Goal: Check status: Check status

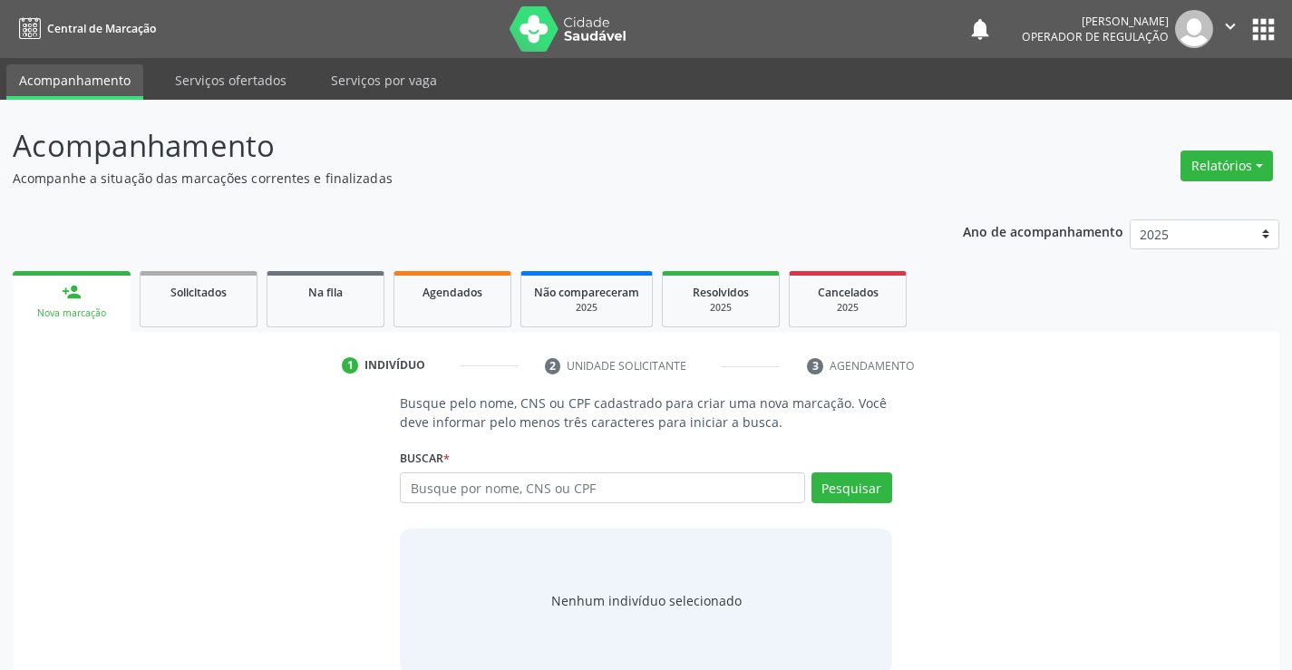
drag, startPoint x: 475, startPoint y: 491, endPoint x: 484, endPoint y: 487, distance: 10.1
click at [480, 489] on input "text" at bounding box center [602, 487] width 404 height 31
click at [325, 307] on link "Na fila" at bounding box center [325, 299] width 118 height 56
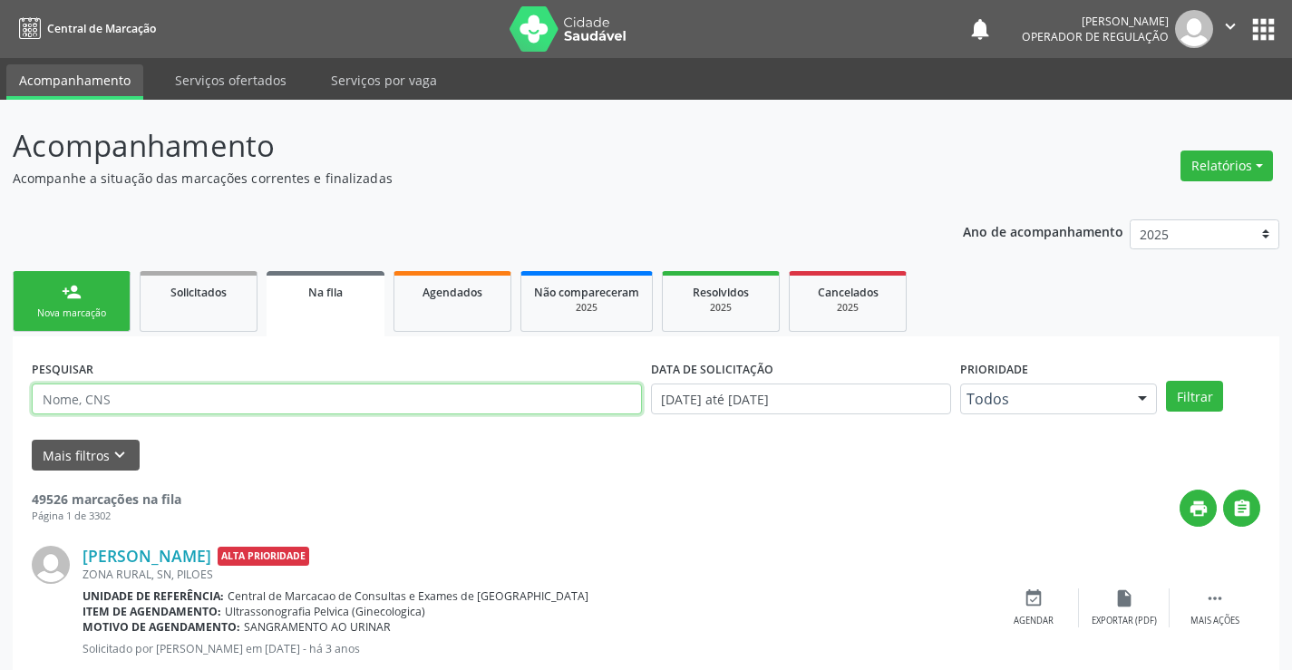
click at [151, 392] on input "text" at bounding box center [337, 398] width 610 height 31
type input "708203683090845"
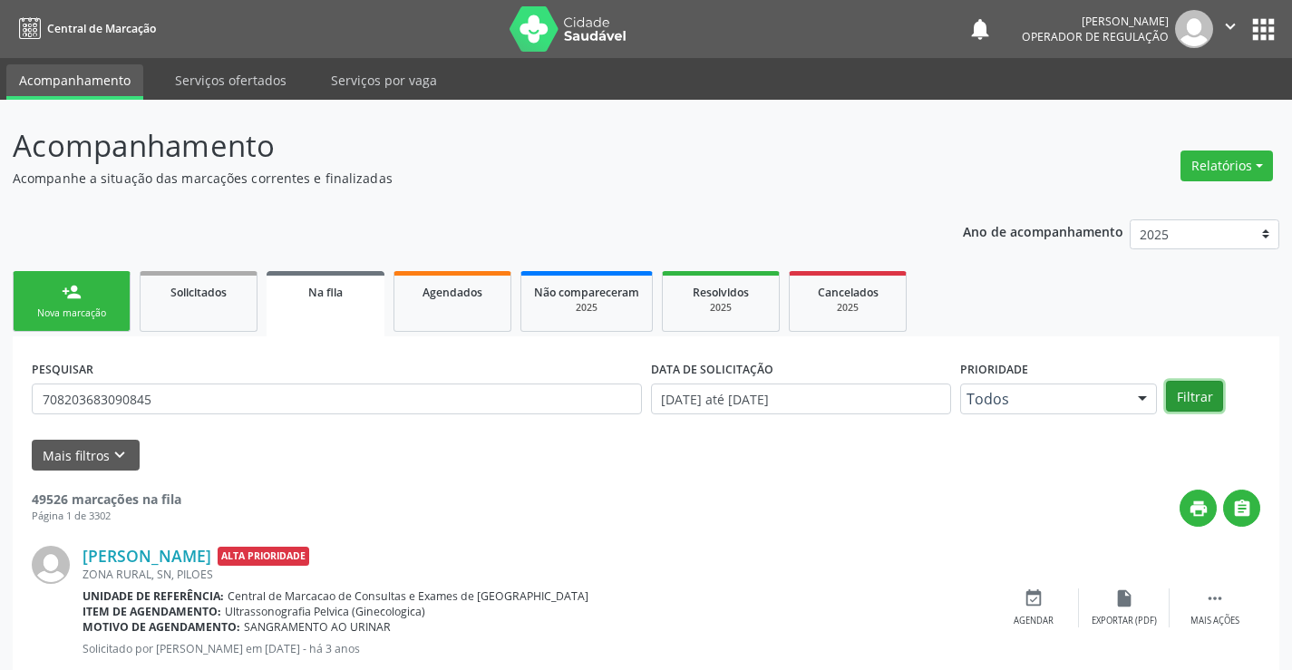
click at [1198, 395] on button "Filtrar" at bounding box center [1194, 396] width 57 height 31
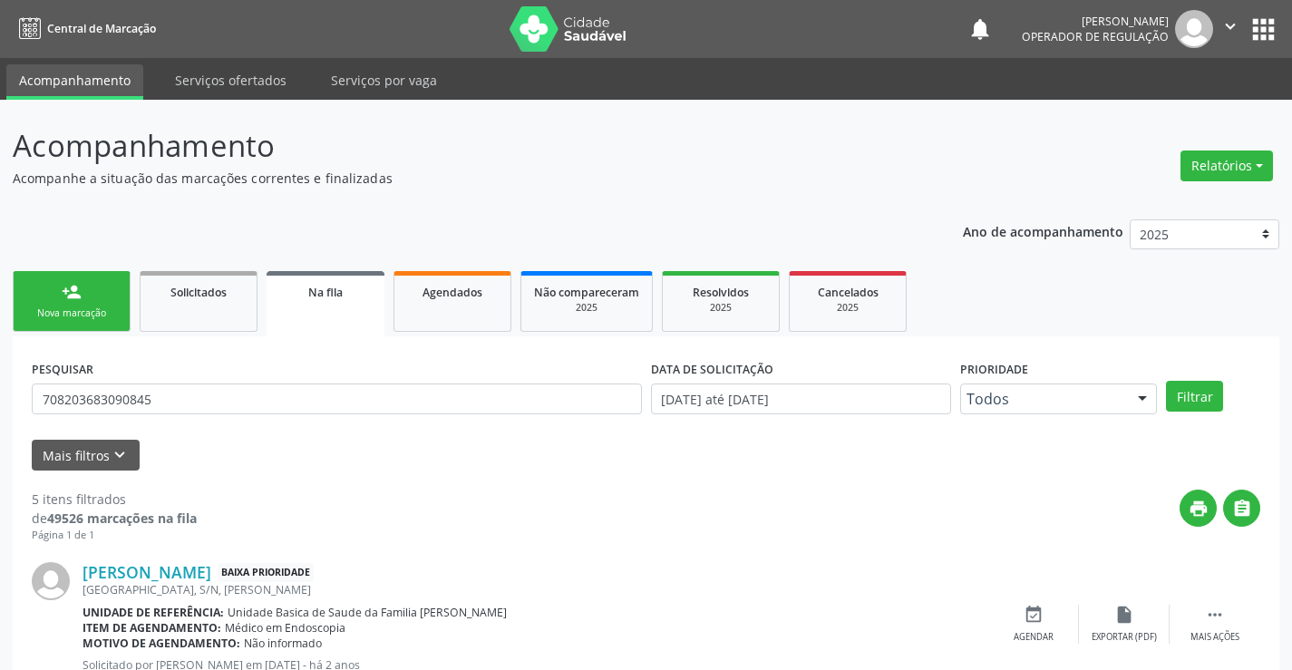
click at [1232, 24] on icon "" at bounding box center [1230, 26] width 20 height 20
click at [1147, 115] on link "Sair" at bounding box center [1183, 110] width 125 height 25
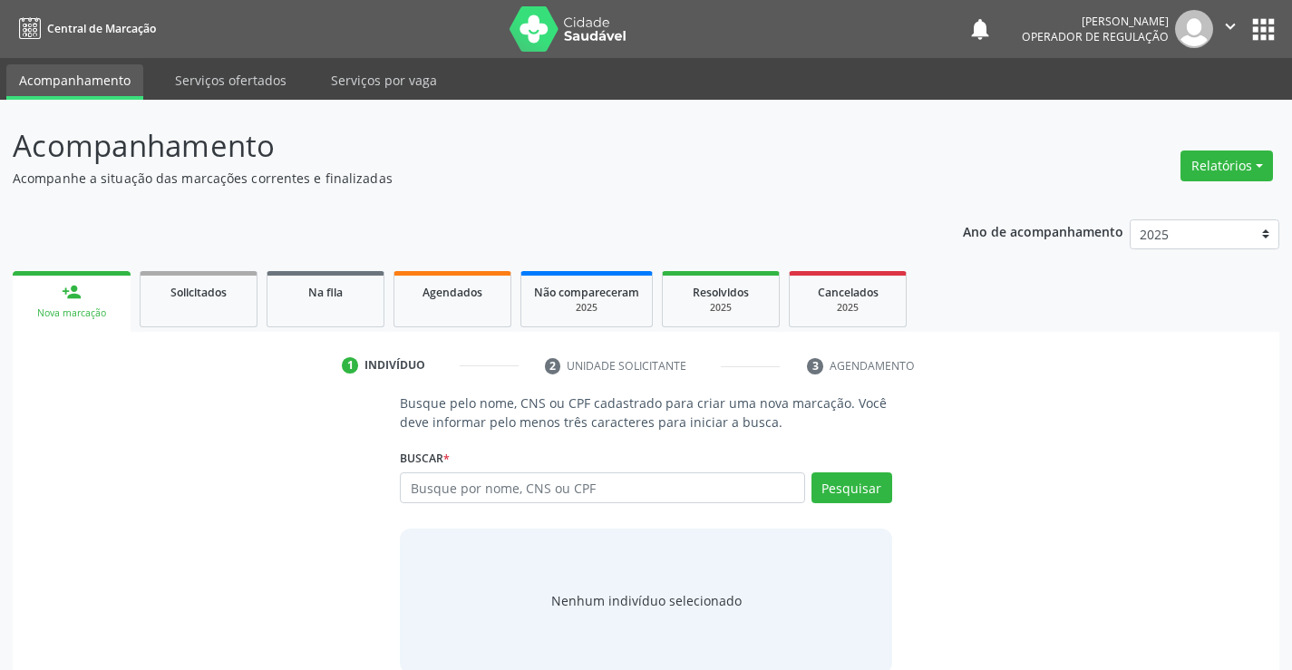
click at [619, 479] on input "text" at bounding box center [602, 487] width 404 height 31
type input "701404615998936"
click at [872, 485] on button "Pesquisar" at bounding box center [851, 487] width 81 height 31
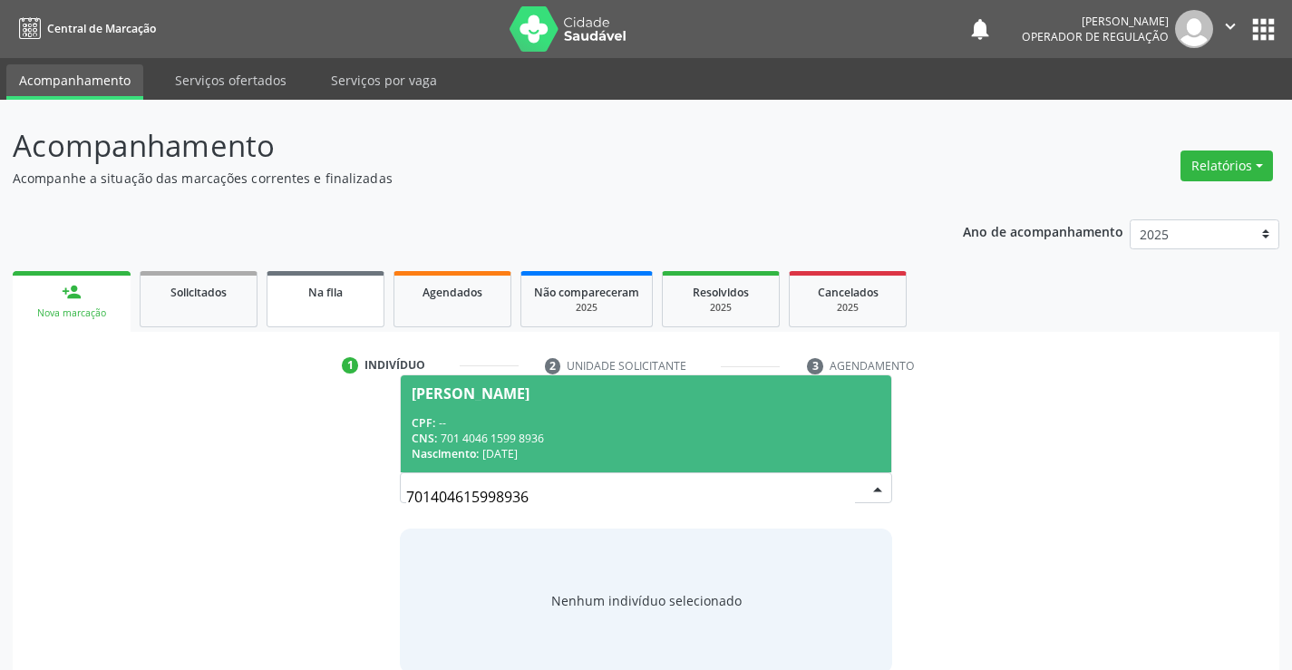
click at [353, 300] on div "Na fila" at bounding box center [325, 291] width 91 height 19
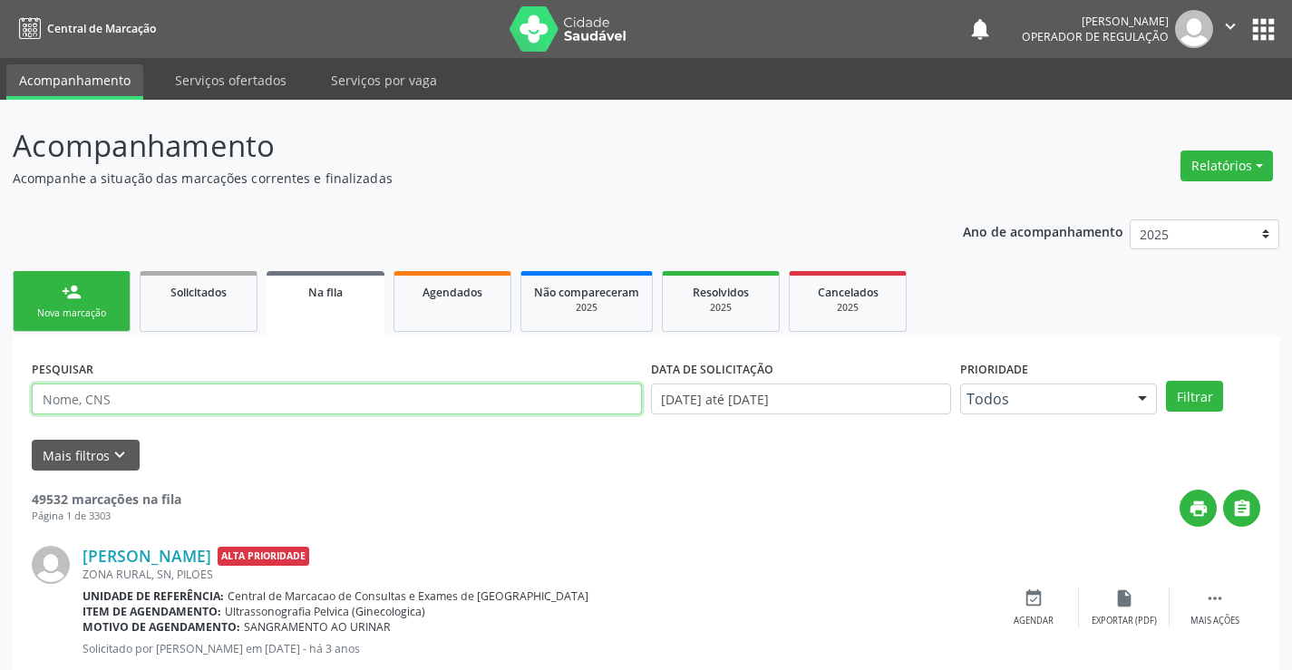
click at [227, 394] on input "text" at bounding box center [337, 398] width 610 height 31
type input "701404615998936"
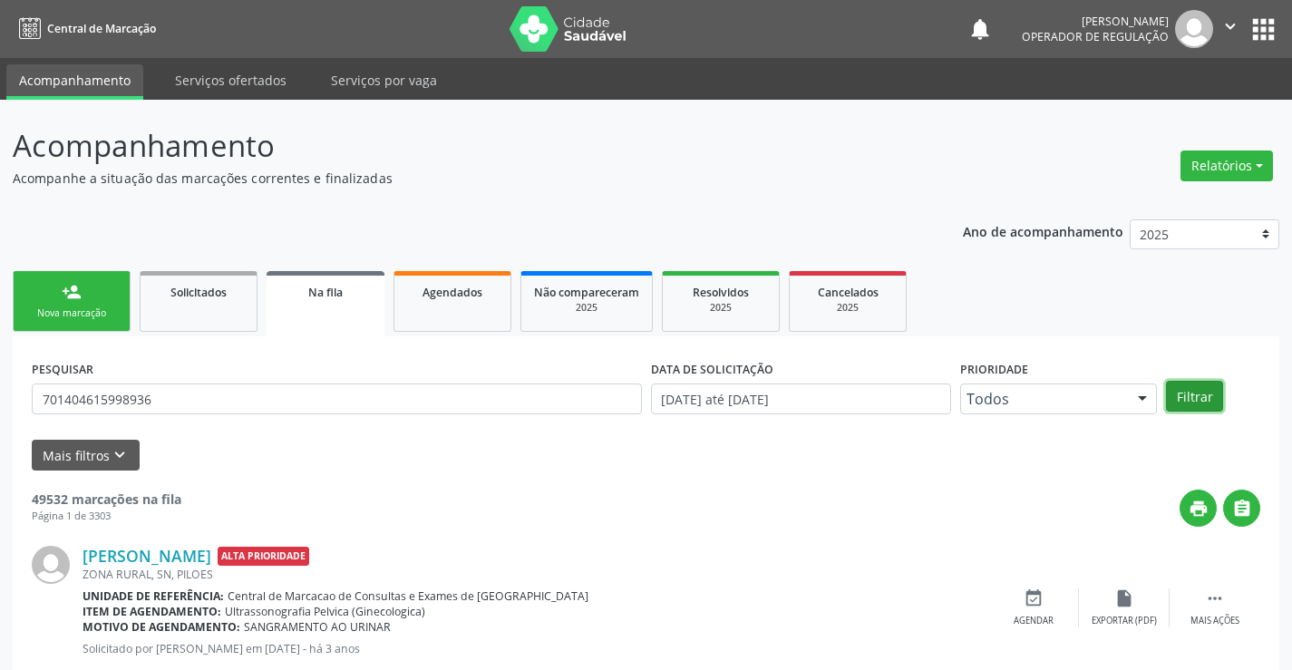
click at [1210, 392] on button "Filtrar" at bounding box center [1194, 396] width 57 height 31
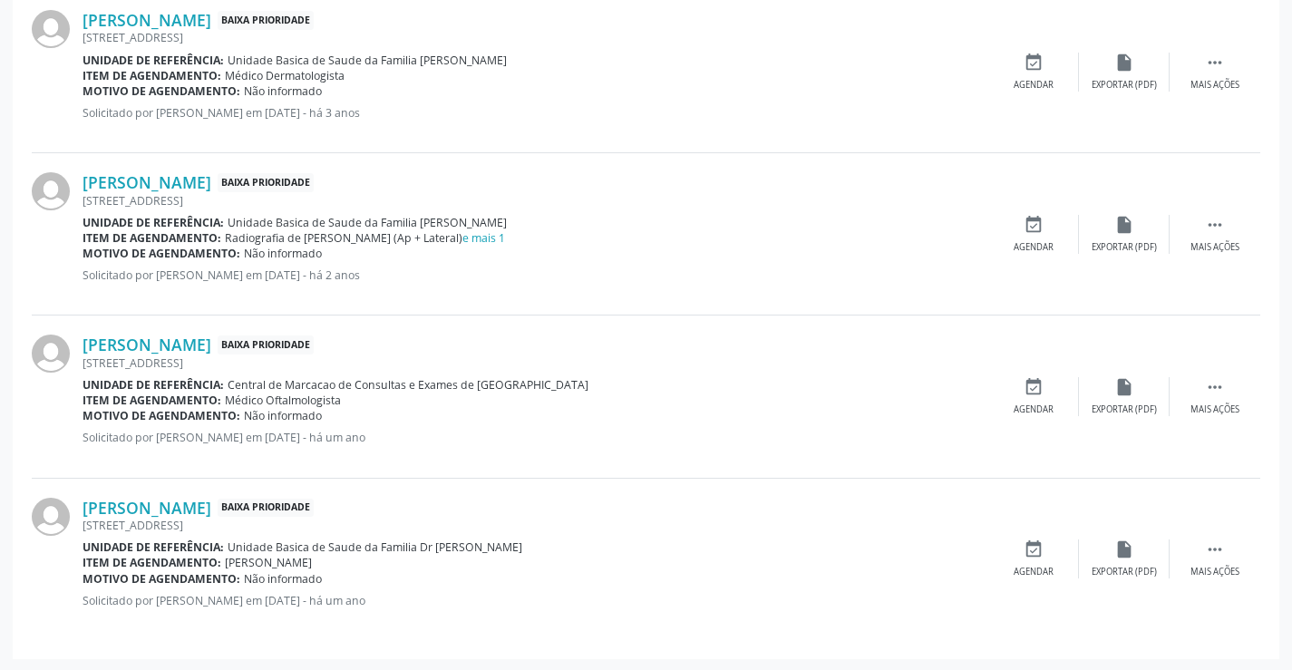
scroll to position [554, 0]
click at [462, 237] on link "e mais 1" at bounding box center [483, 235] width 43 height 15
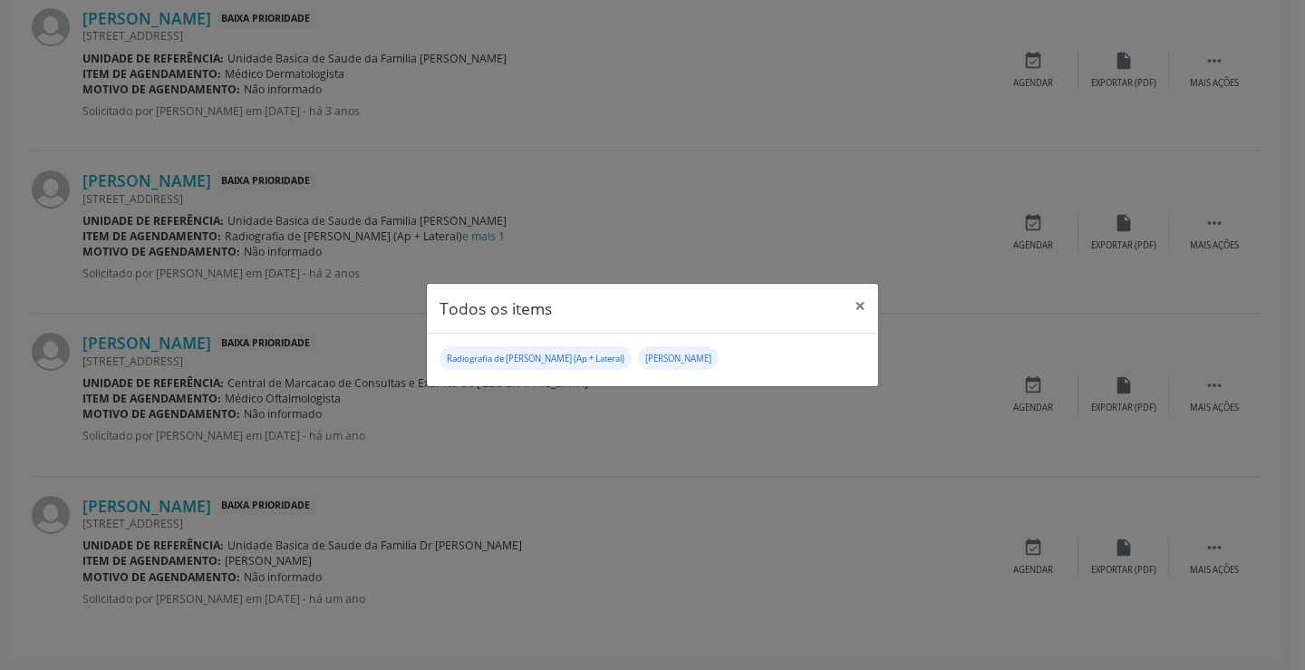
click at [533, 364] on small "Radiografia de [PERSON_NAME] (Ap + Lateral)" at bounding box center [536, 359] width 178 height 12
click at [609, 437] on div "Todos os items × Radiografia de [PERSON_NAME] (Ap + Lateral) [PERSON_NAME]" at bounding box center [652, 335] width 1305 height 670
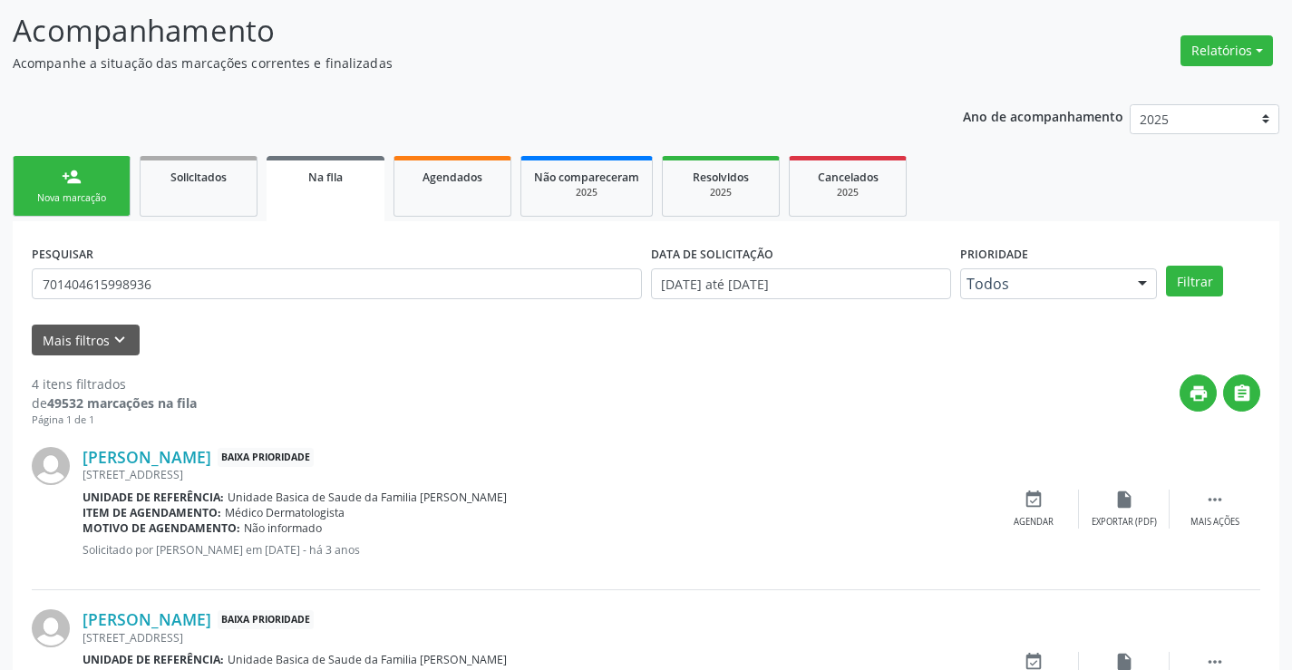
scroll to position [101, 0]
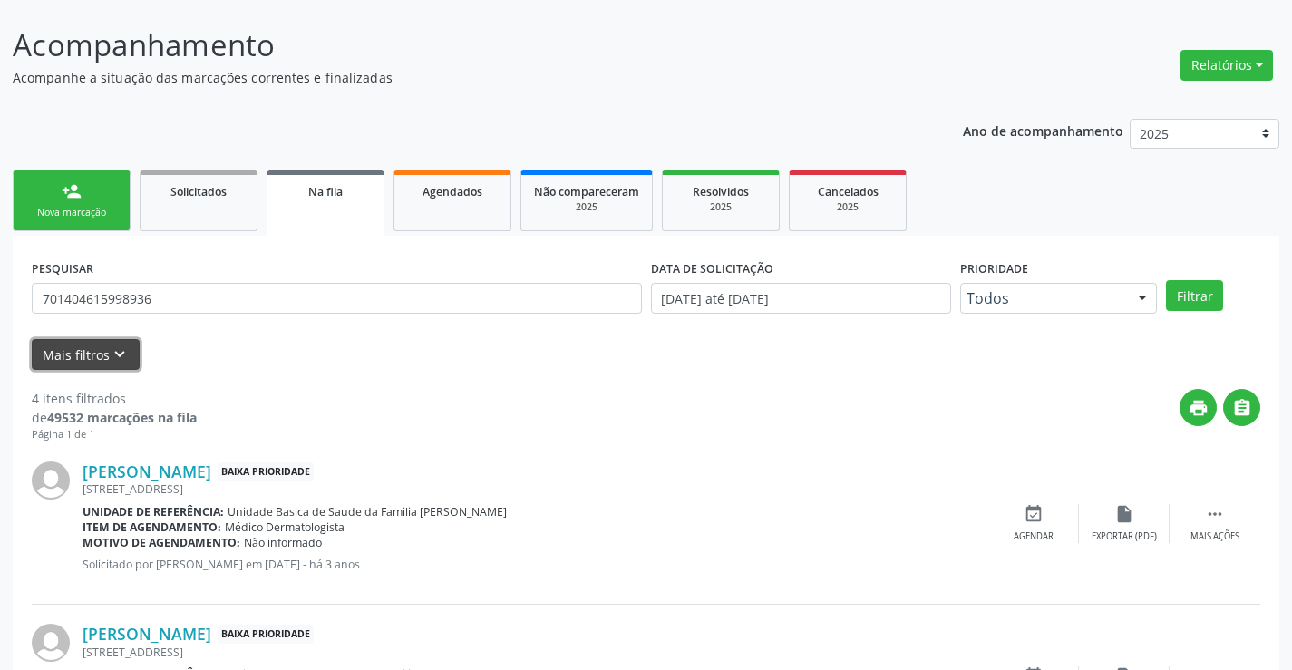
click at [122, 353] on icon "keyboard_arrow_down" at bounding box center [120, 354] width 20 height 20
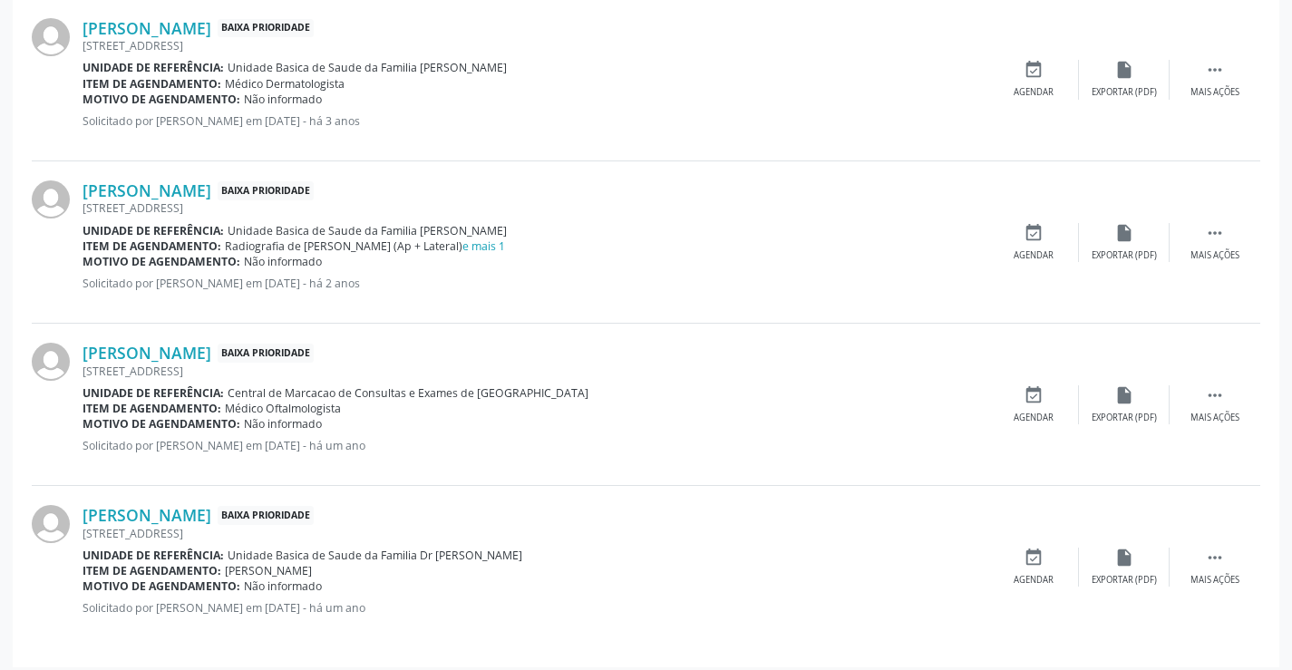
scroll to position [696, 0]
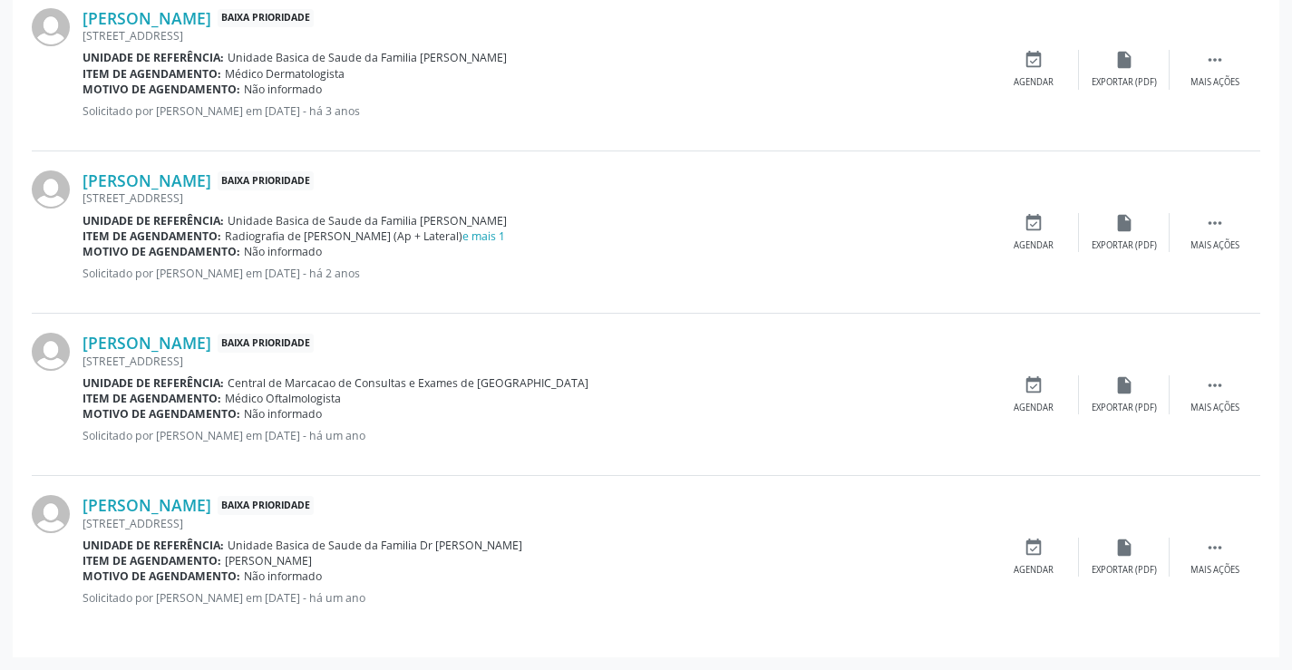
click at [680, 605] on p "Solicitado por [PERSON_NAME] em [DATE] - há um ano" at bounding box center [534, 597] width 905 height 15
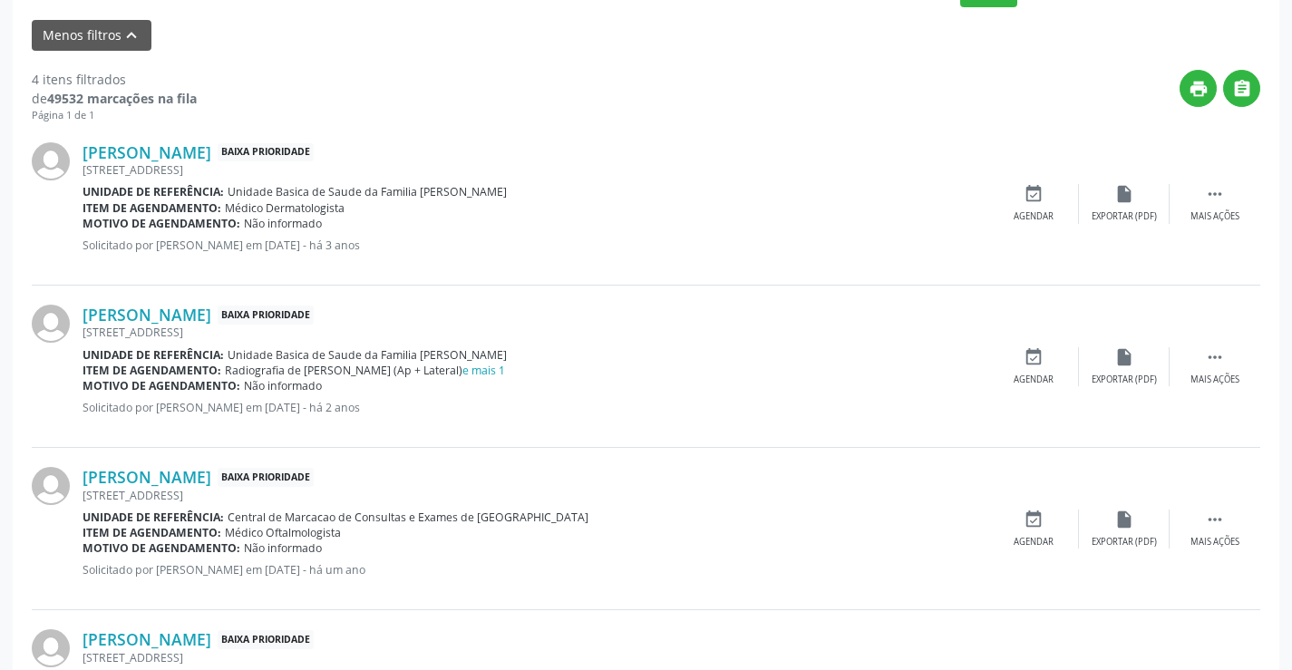
scroll to position [334, 0]
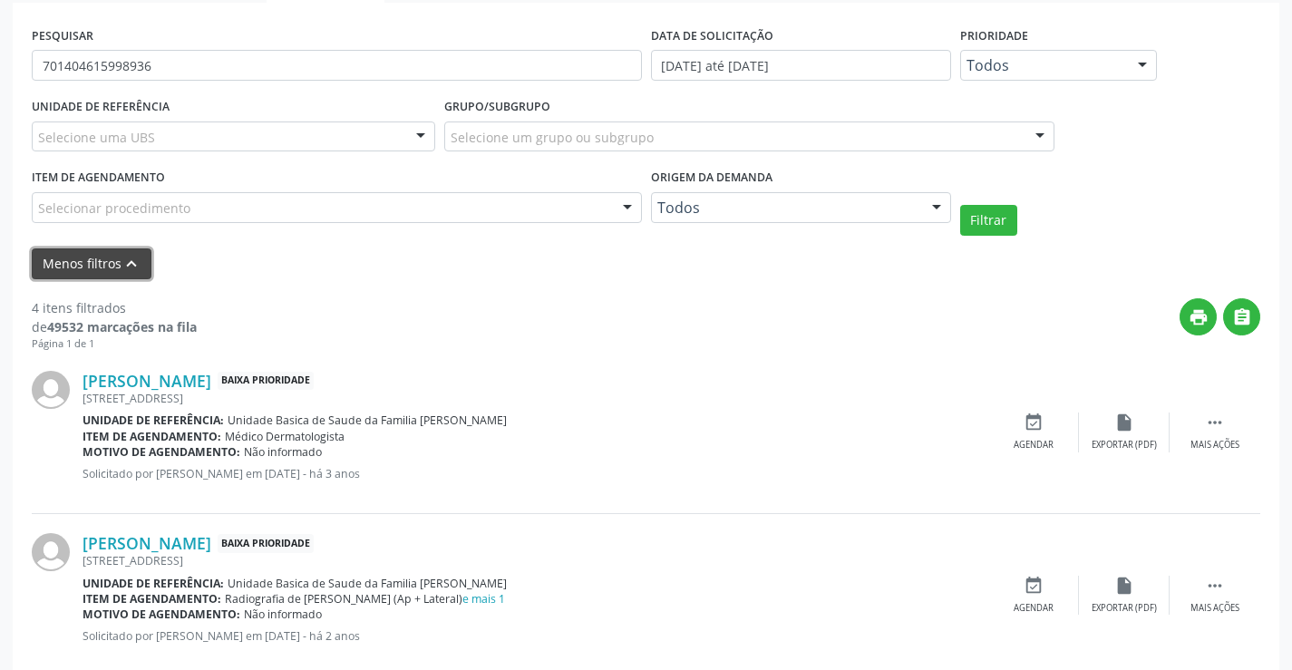
click at [125, 261] on icon "keyboard_arrow_up" at bounding box center [131, 264] width 20 height 20
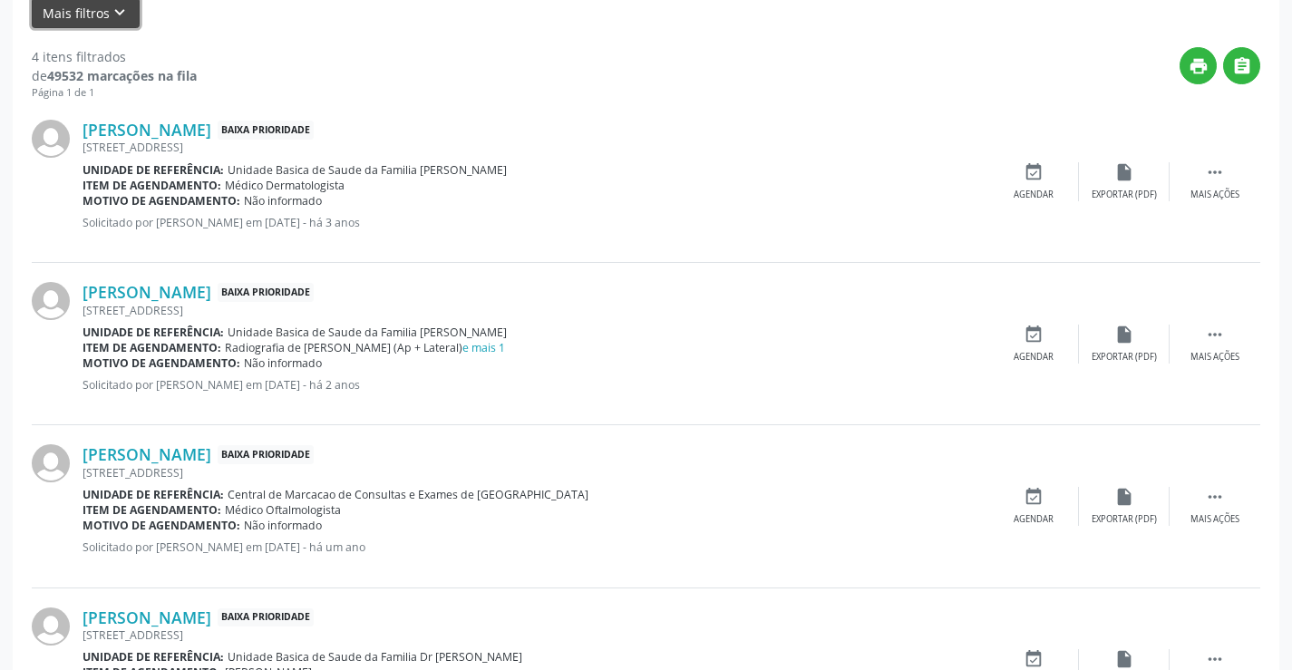
scroll to position [554, 0]
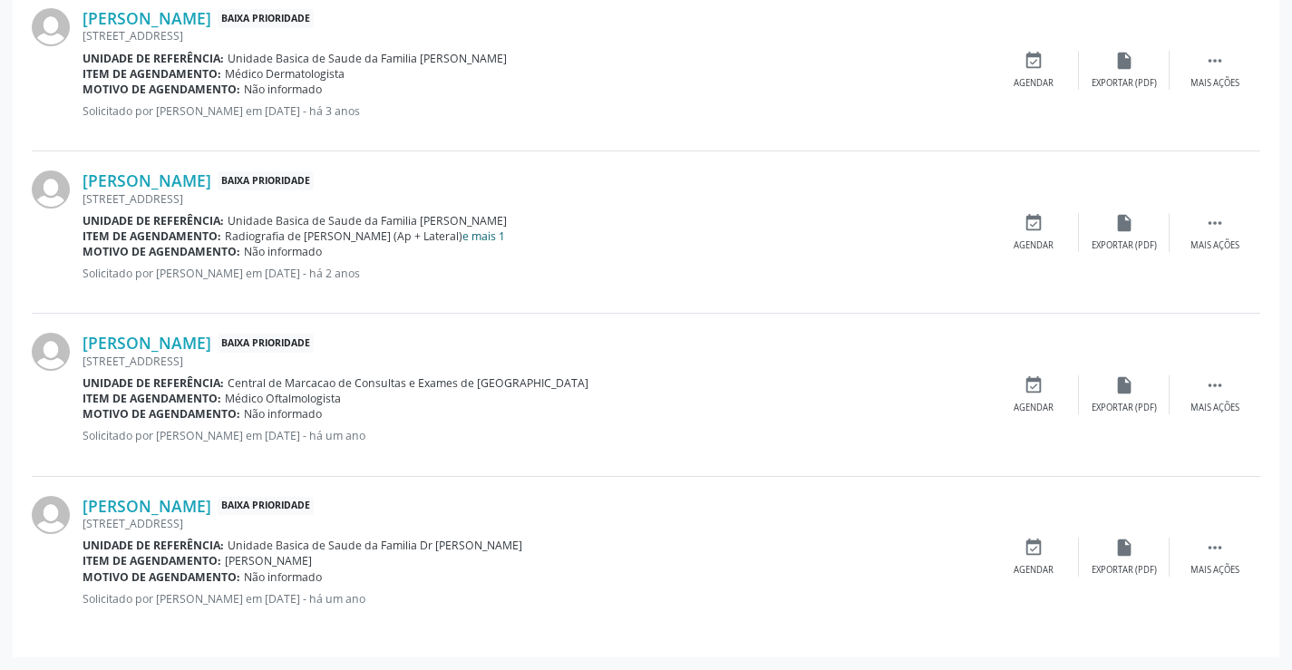
click at [462, 235] on link "e mais 1" at bounding box center [483, 235] width 43 height 15
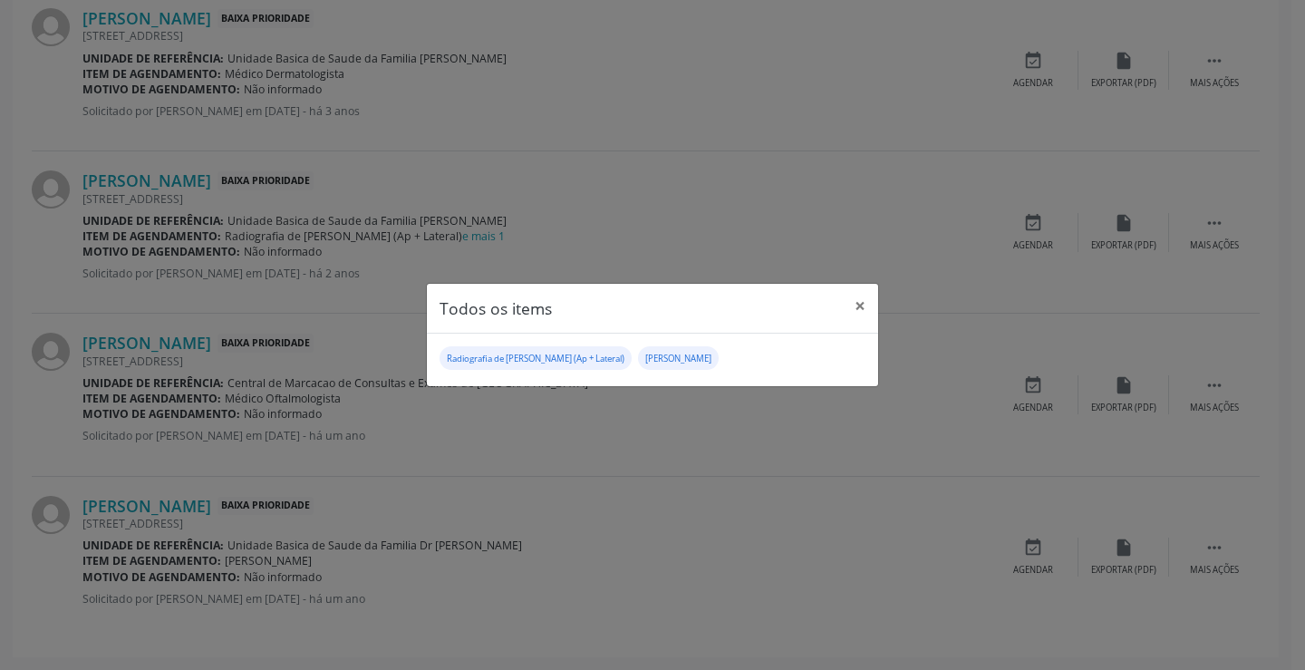
click at [626, 189] on div "Todos os items × Radiografia de [PERSON_NAME] (Ap + Lateral) [PERSON_NAME]" at bounding box center [652, 335] width 1305 height 670
